Goal: Task Accomplishment & Management: Use online tool/utility

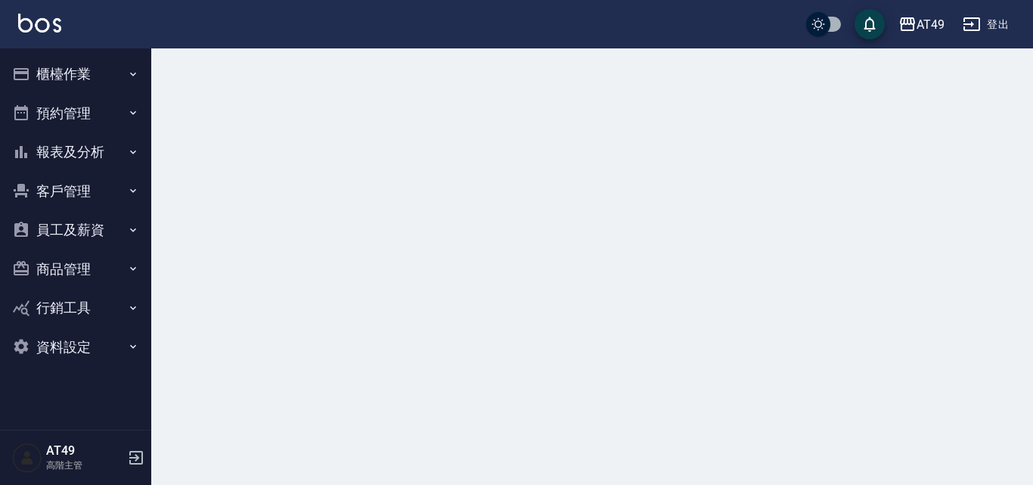
click at [44, 78] on button "櫃檯作業" at bounding box center [75, 73] width 139 height 39
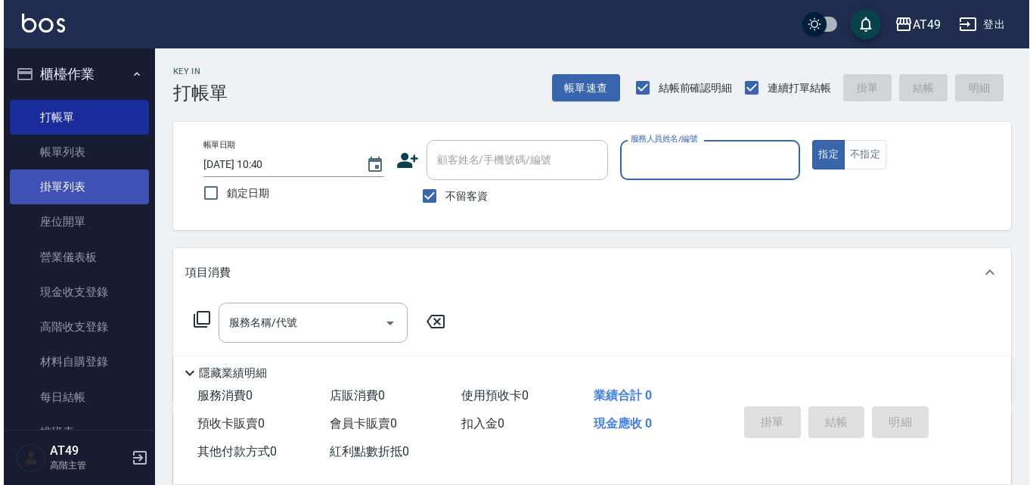
scroll to position [386, 0]
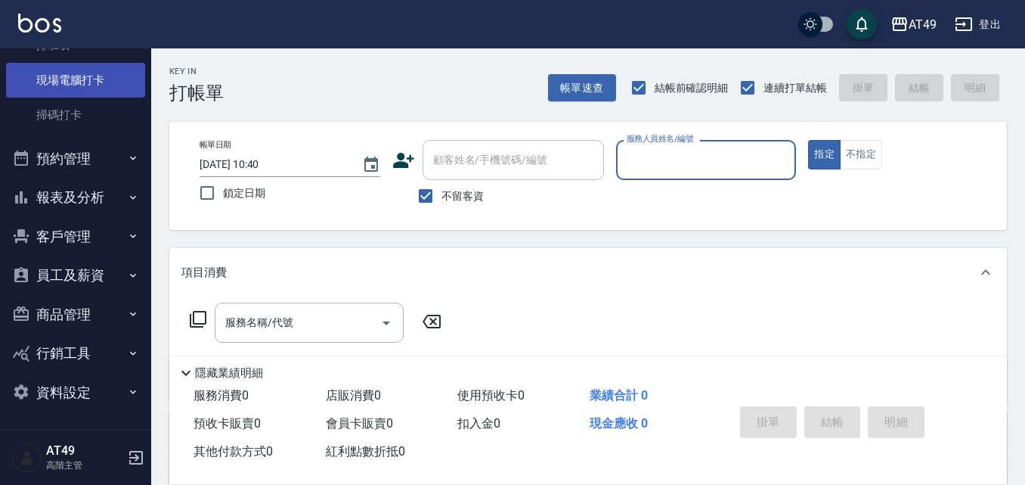
click at [50, 70] on link "現場電腦打卡" at bounding box center [75, 80] width 139 height 35
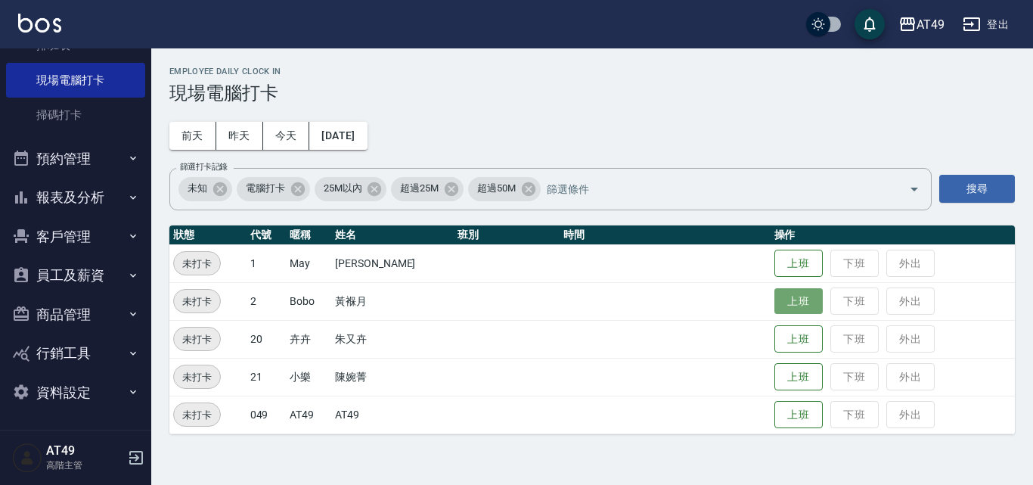
click at [784, 295] on button "上班" at bounding box center [798, 301] width 48 height 26
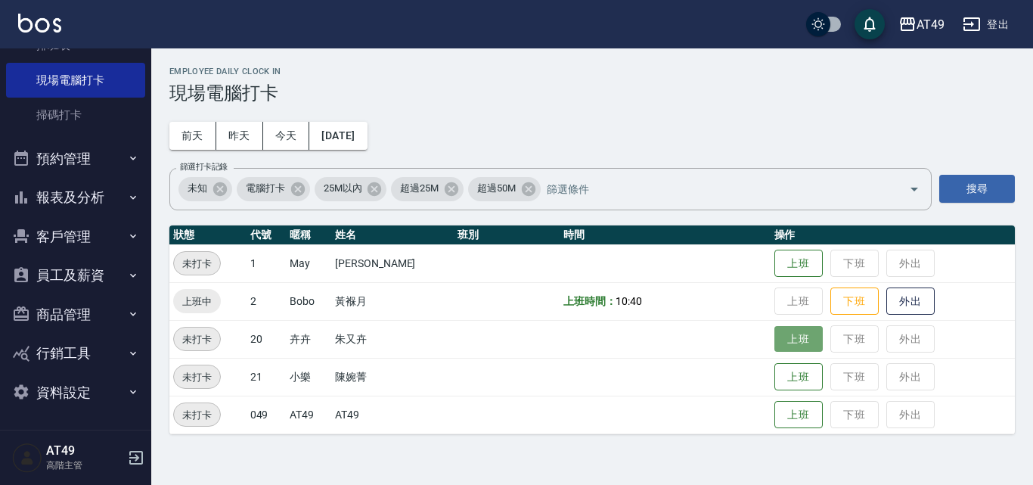
click at [784, 338] on button "上班" at bounding box center [798, 339] width 48 height 26
